Goal: Information Seeking & Learning: Learn about a topic

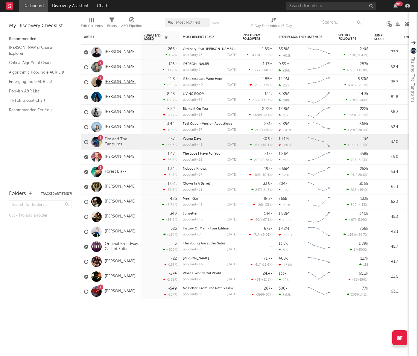
click at [119, 84] on link "[PERSON_NAME]" at bounding box center [120, 82] width 31 height 5
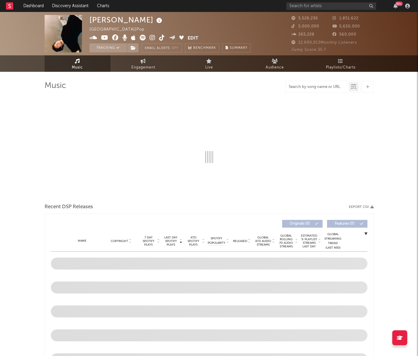
click at [295, 88] on input "text" at bounding box center [317, 87] width 63 height 5
type input "knife"
select select "6m"
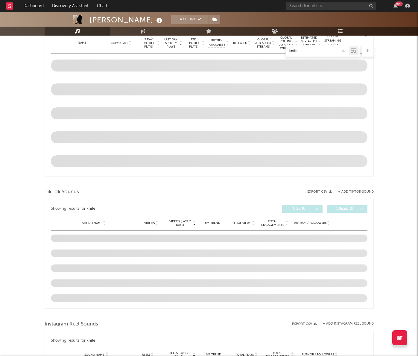
scroll to position [216, 0]
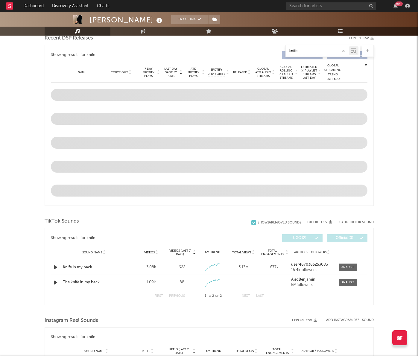
click at [303, 49] on input "knife" at bounding box center [317, 51] width 63 height 5
type input "knife"
click at [225, 270] on div "Created with Highcharts 10.3.3" at bounding box center [213, 267] width 28 height 11
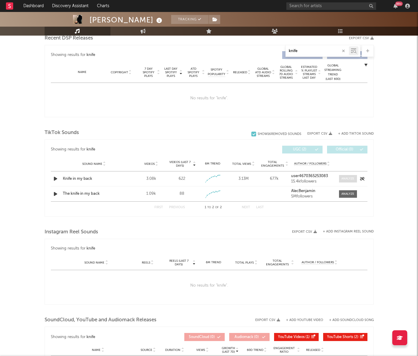
click at [344, 180] on div at bounding box center [347, 178] width 13 height 4
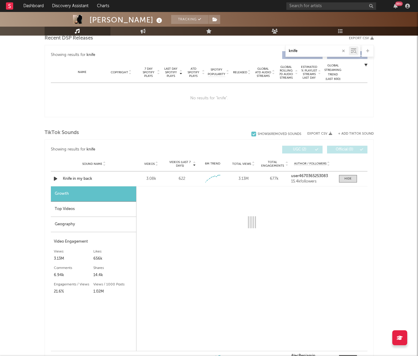
select select "1w"
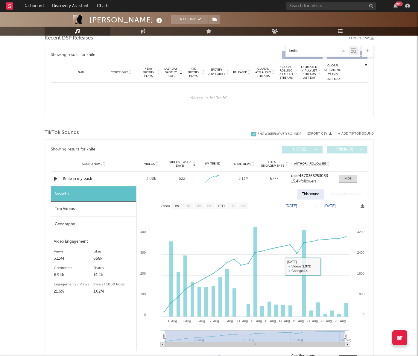
click at [384, 111] on div "[PERSON_NAME] Tracking [GEOGRAPHIC_DATA] | Pop Edit Tracking Email Alerts Off B…" at bounding box center [209, 215] width 418 height 839
